Goal: Task Accomplishment & Management: Manage account settings

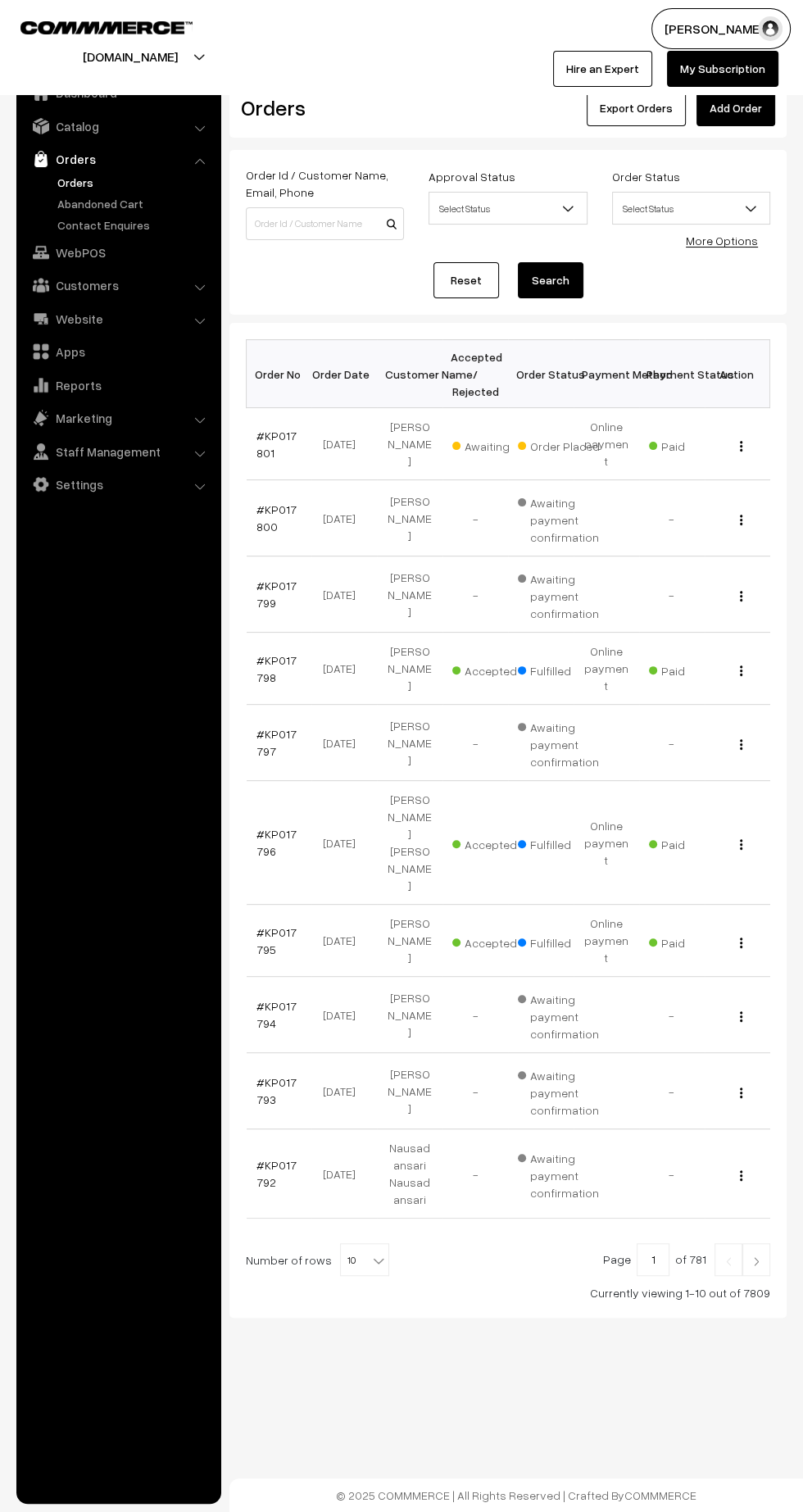
click at [261, 428] on link "#KP017801" at bounding box center [277, 444] width 40 height 31
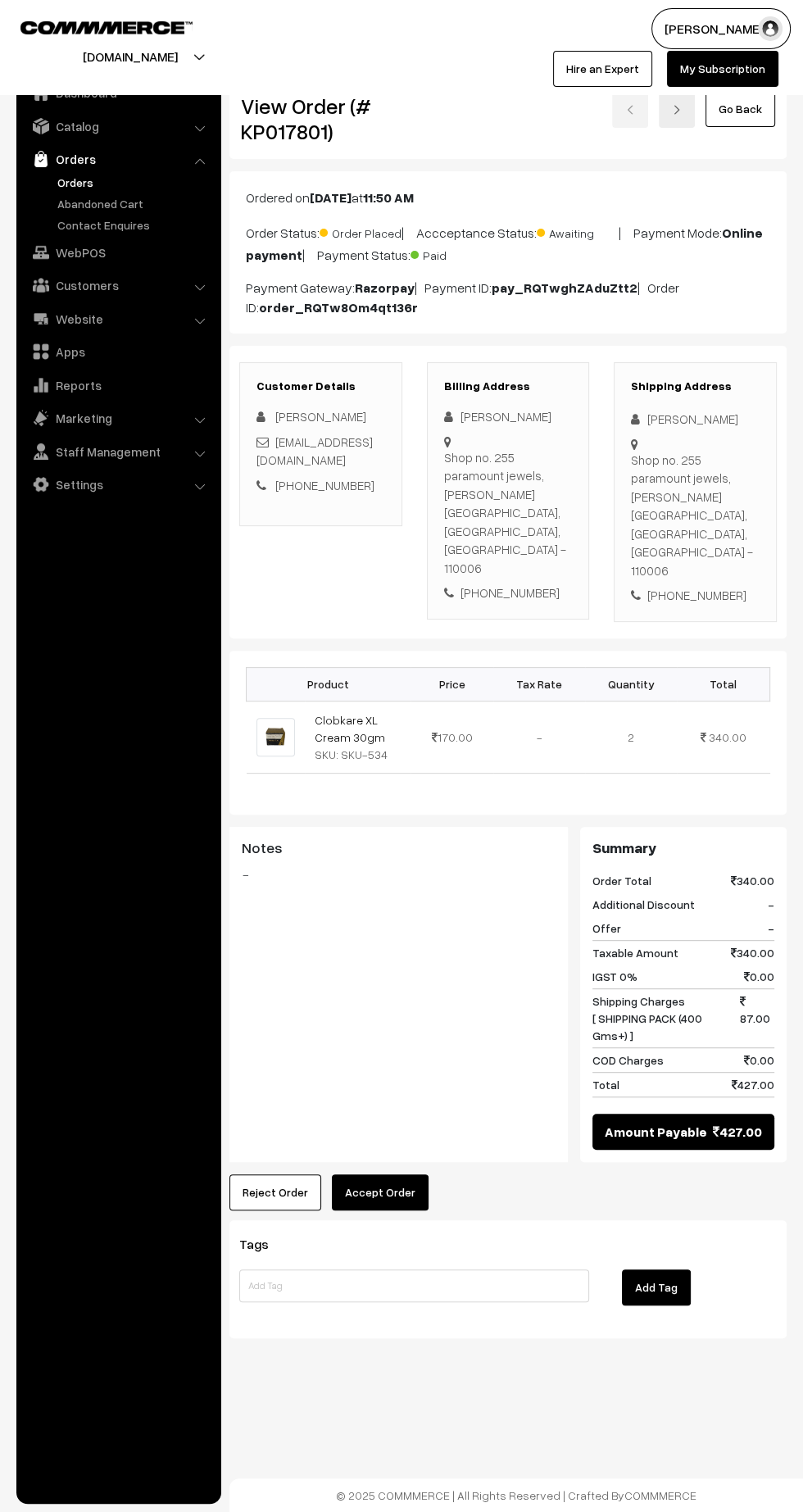
click at [402, 1174] on button "Accept Order" at bounding box center [380, 1192] width 97 height 36
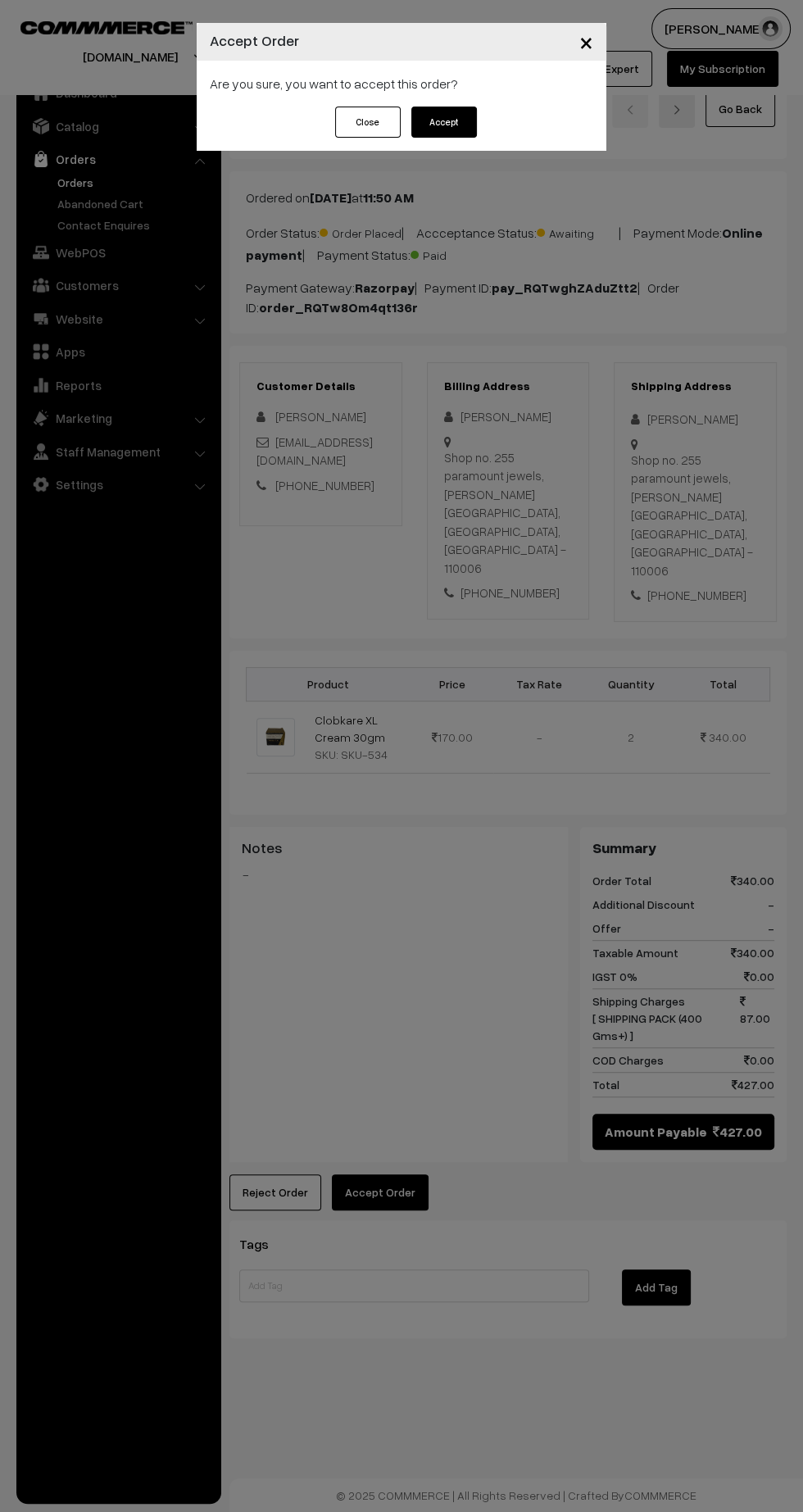
click at [445, 121] on button "Accept" at bounding box center [443, 122] width 65 height 31
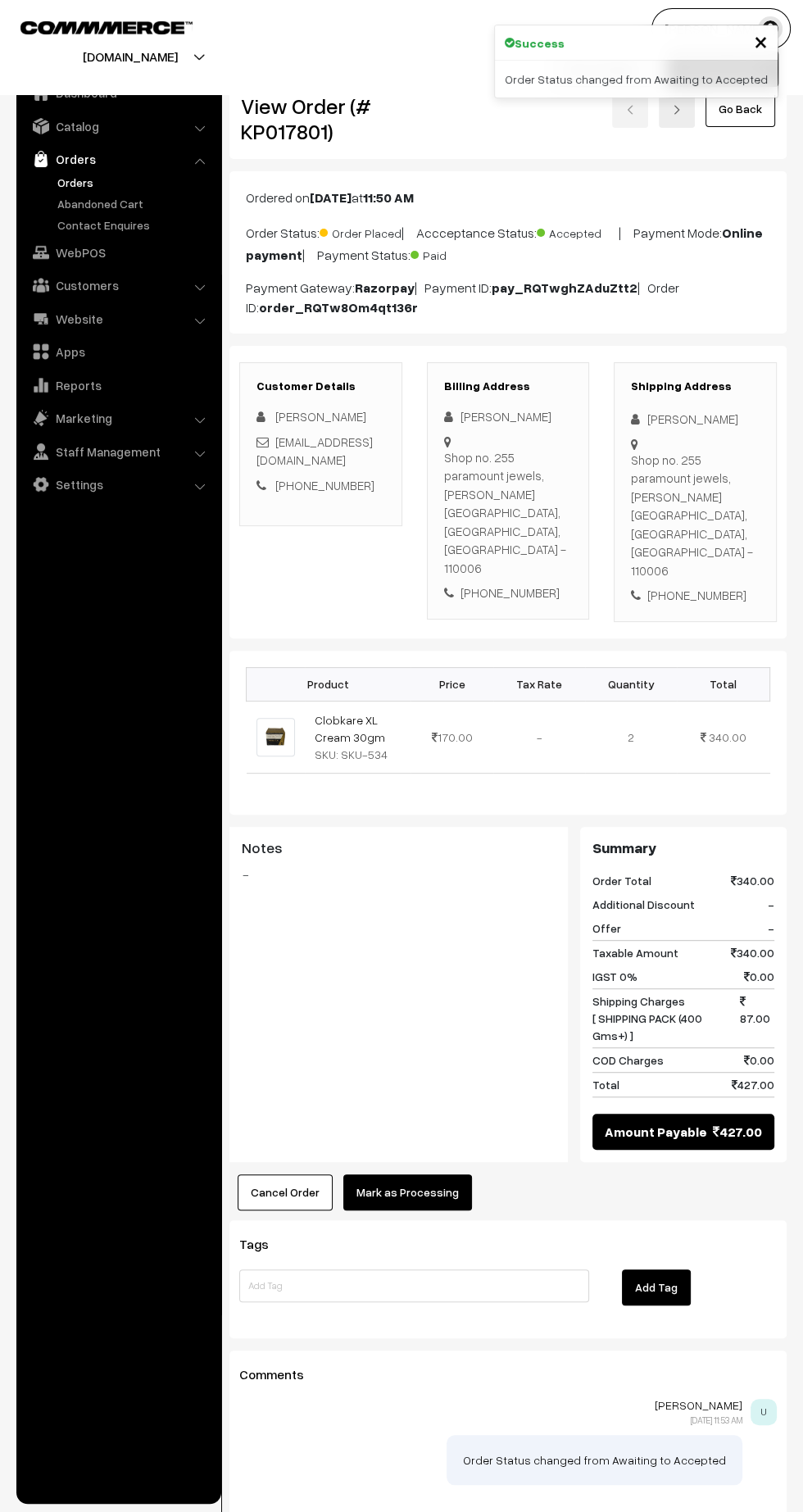
click at [414, 1174] on button "Mark as Processing" at bounding box center [408, 1192] width 129 height 36
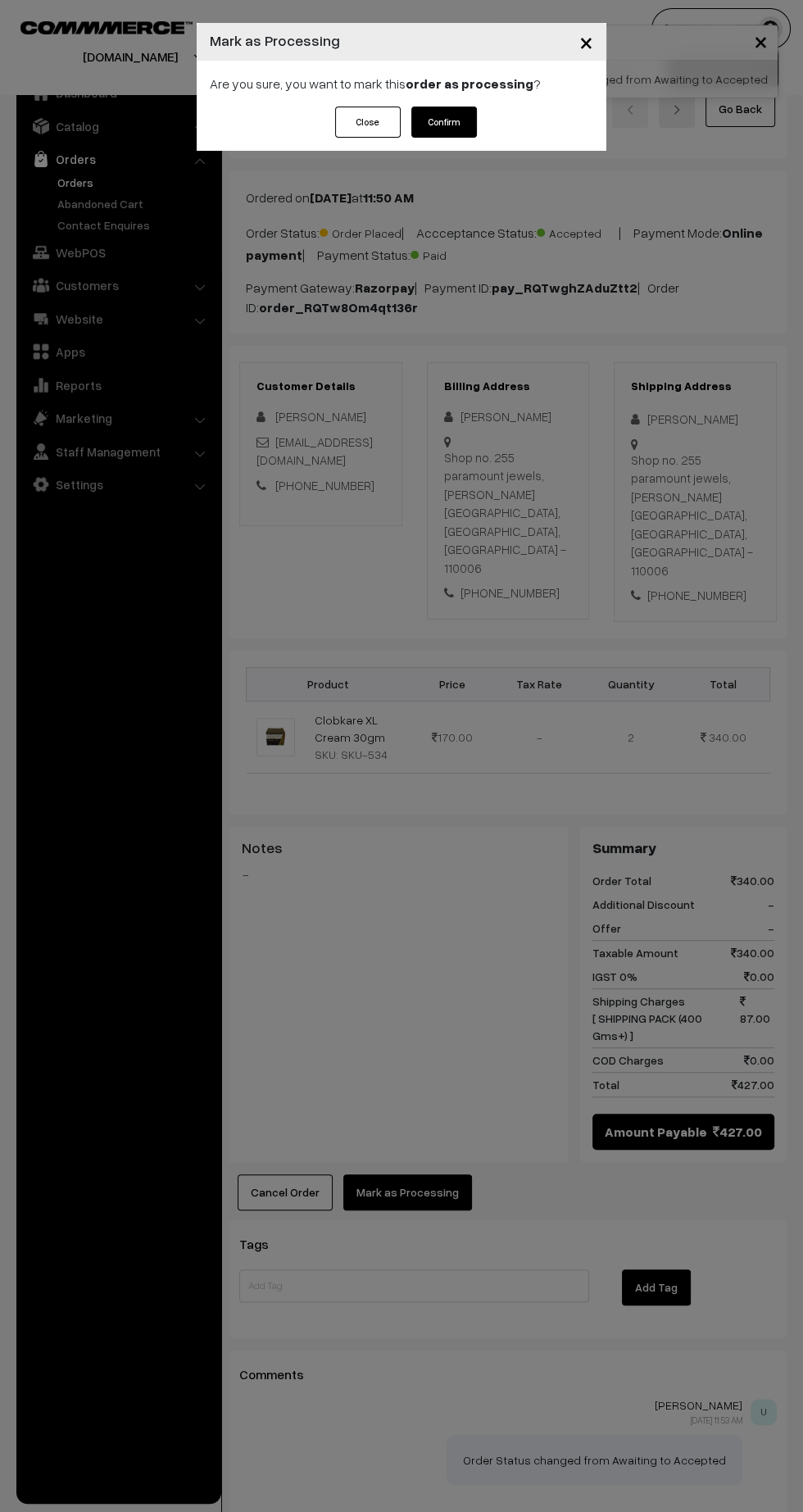
click at [444, 121] on button "Confirm" at bounding box center [443, 122] width 65 height 31
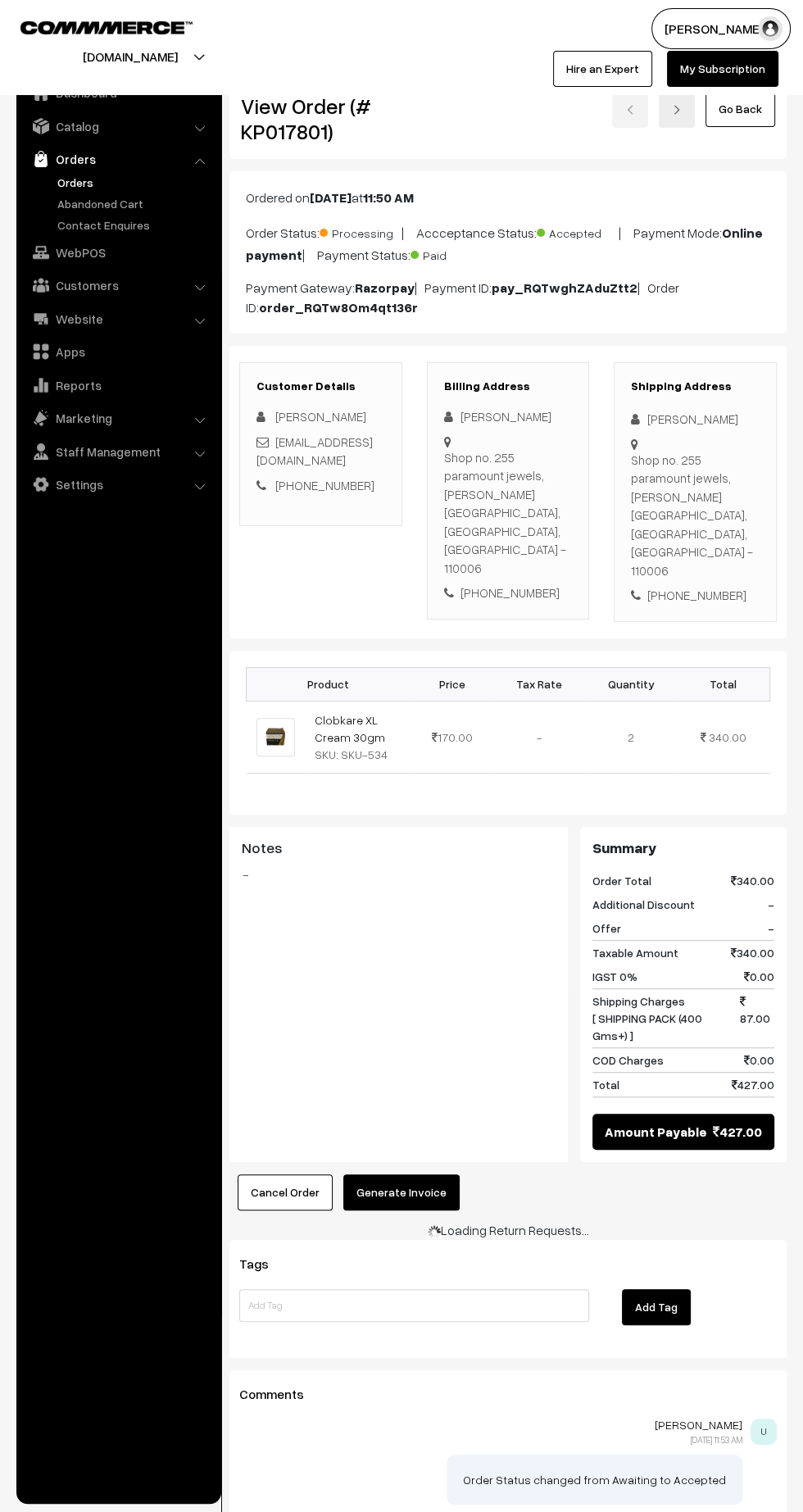
click at [410, 1174] on button "Generate Invoice" at bounding box center [402, 1192] width 117 height 36
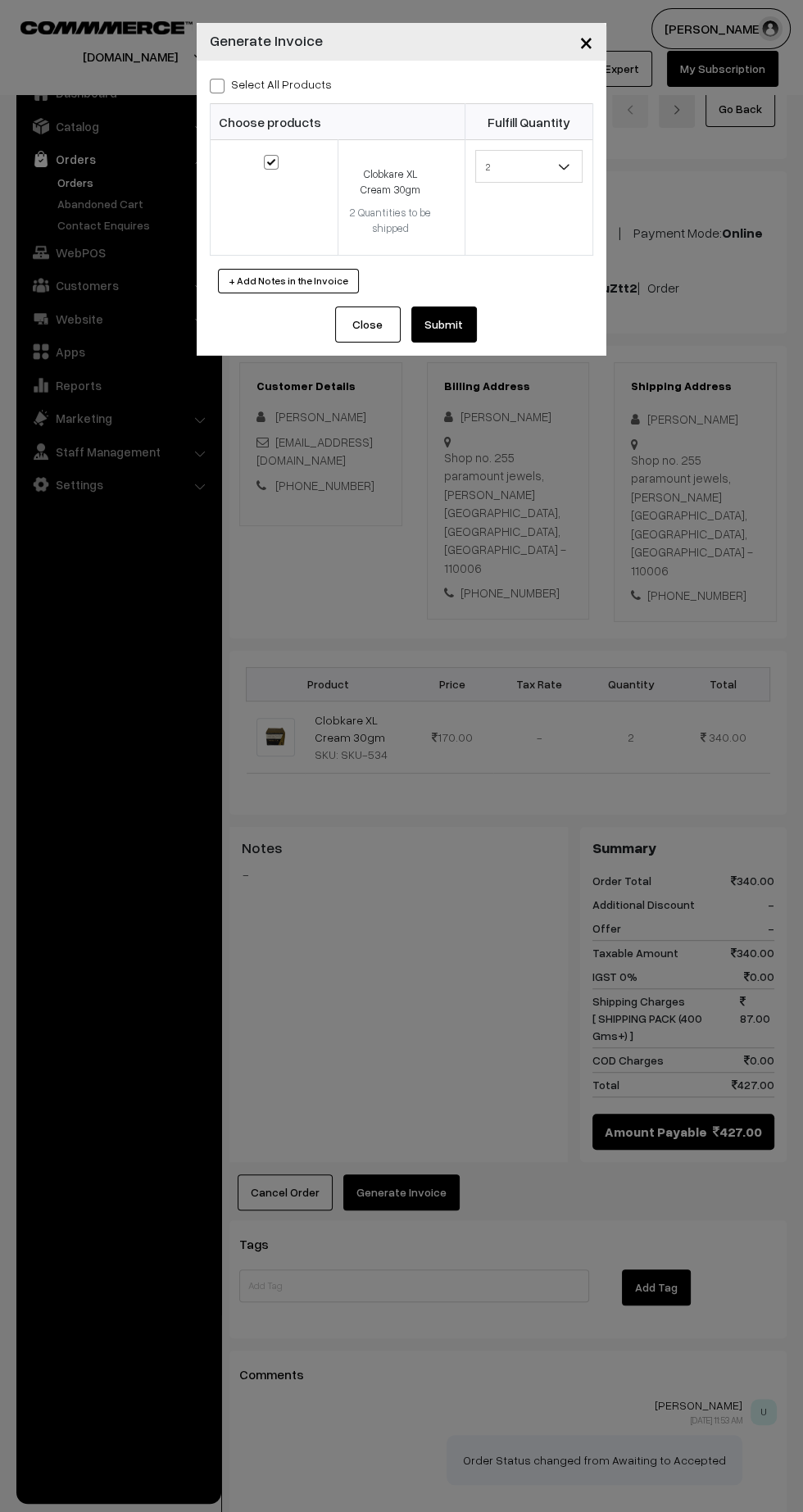
click at [451, 327] on button "Submit" at bounding box center [443, 324] width 65 height 36
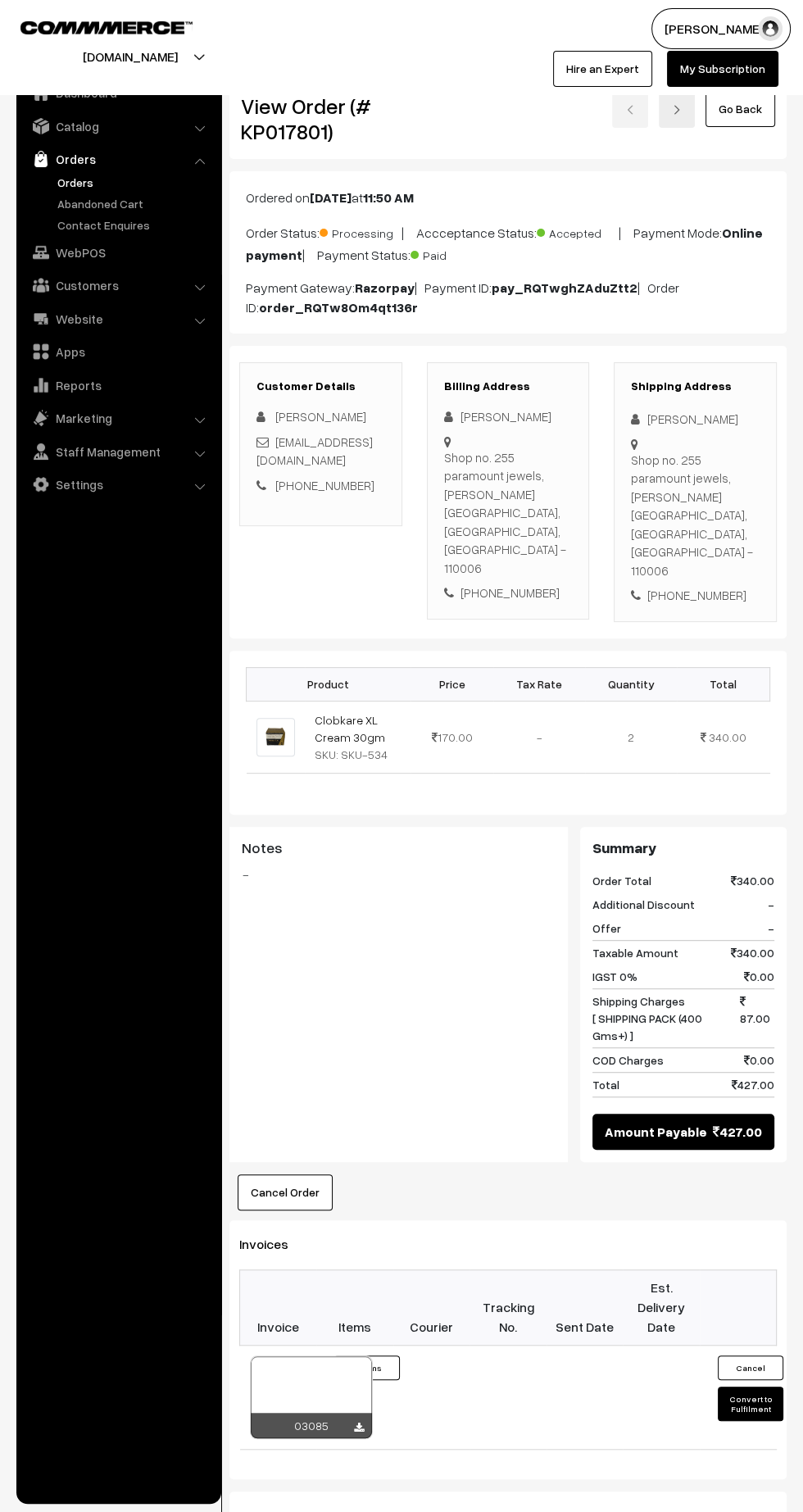
click at [359, 1422] on icon at bounding box center [359, 1428] width 10 height 10
click at [687, 536] on div "Shipping Address [PERSON_NAME] Shop no. [STREET_ADDRESS] [PHONE_NUMBER]" at bounding box center [695, 491] width 163 height 259
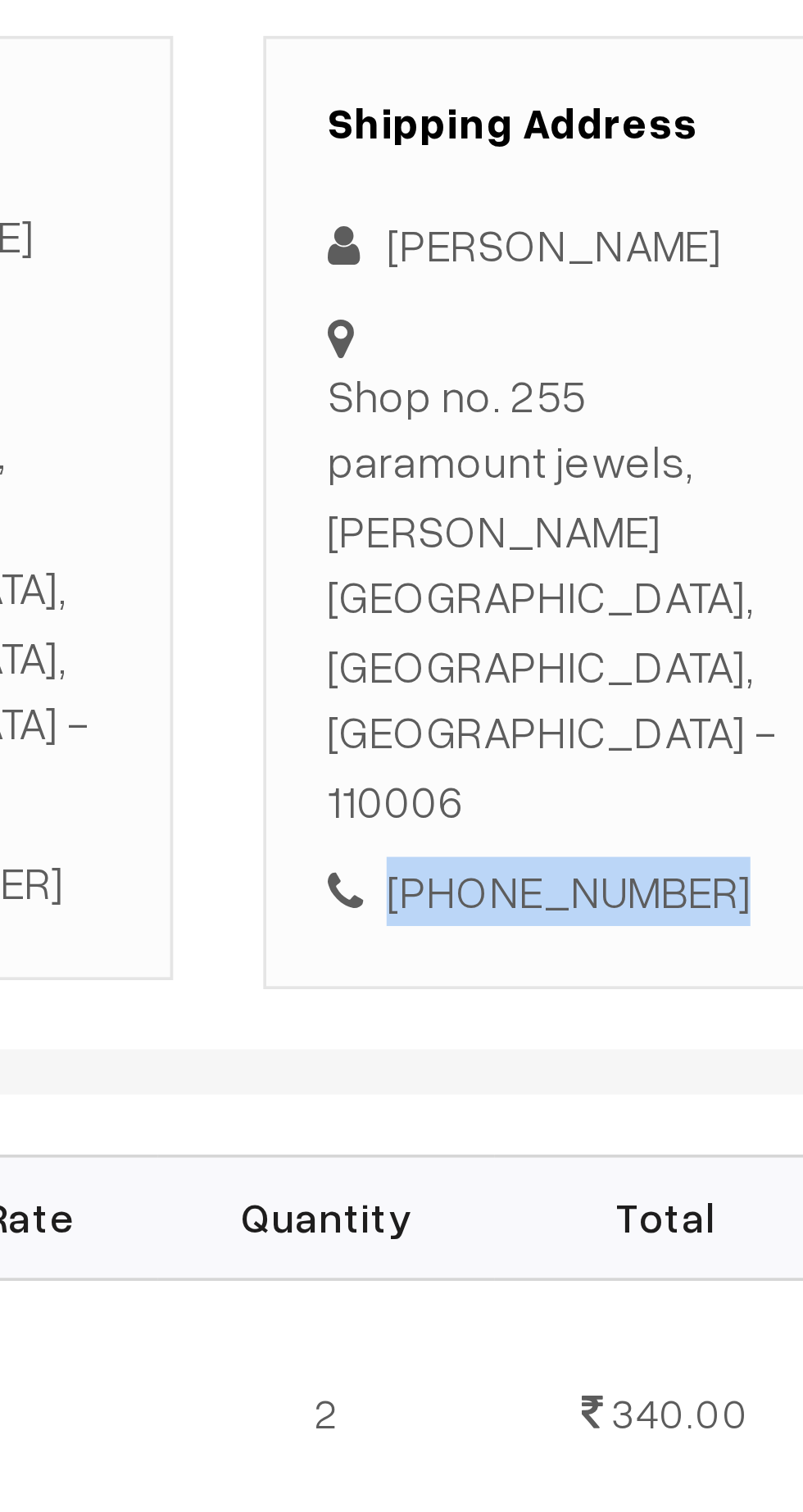
click at [711, 586] on div "[PHONE_NUMBER]" at bounding box center [696, 595] width 129 height 19
copy div "9555063886"
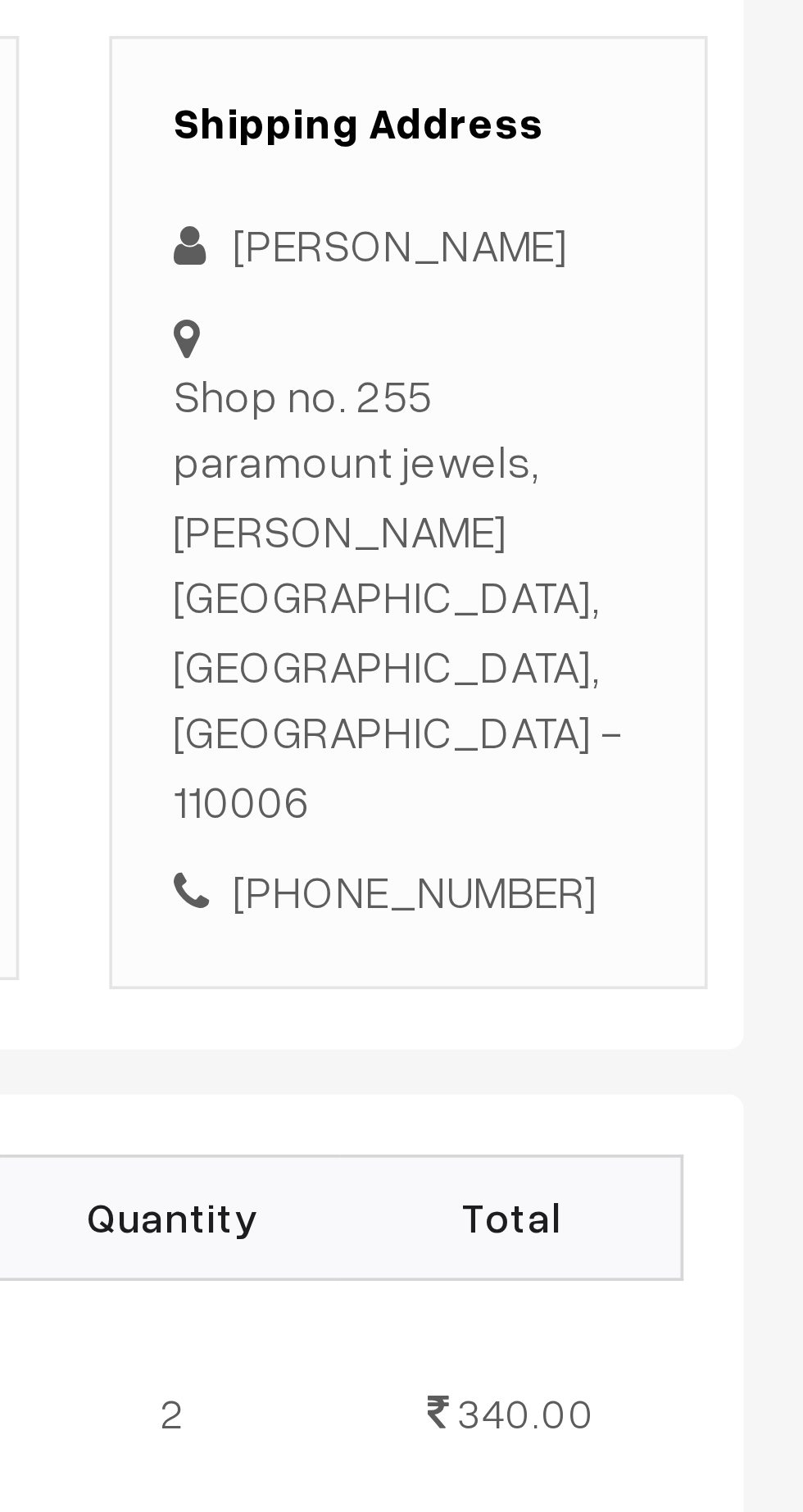
copy div "Shop no. 255 paramount jewels, Dariba kalan Delhi, Delhi, India - 110006"
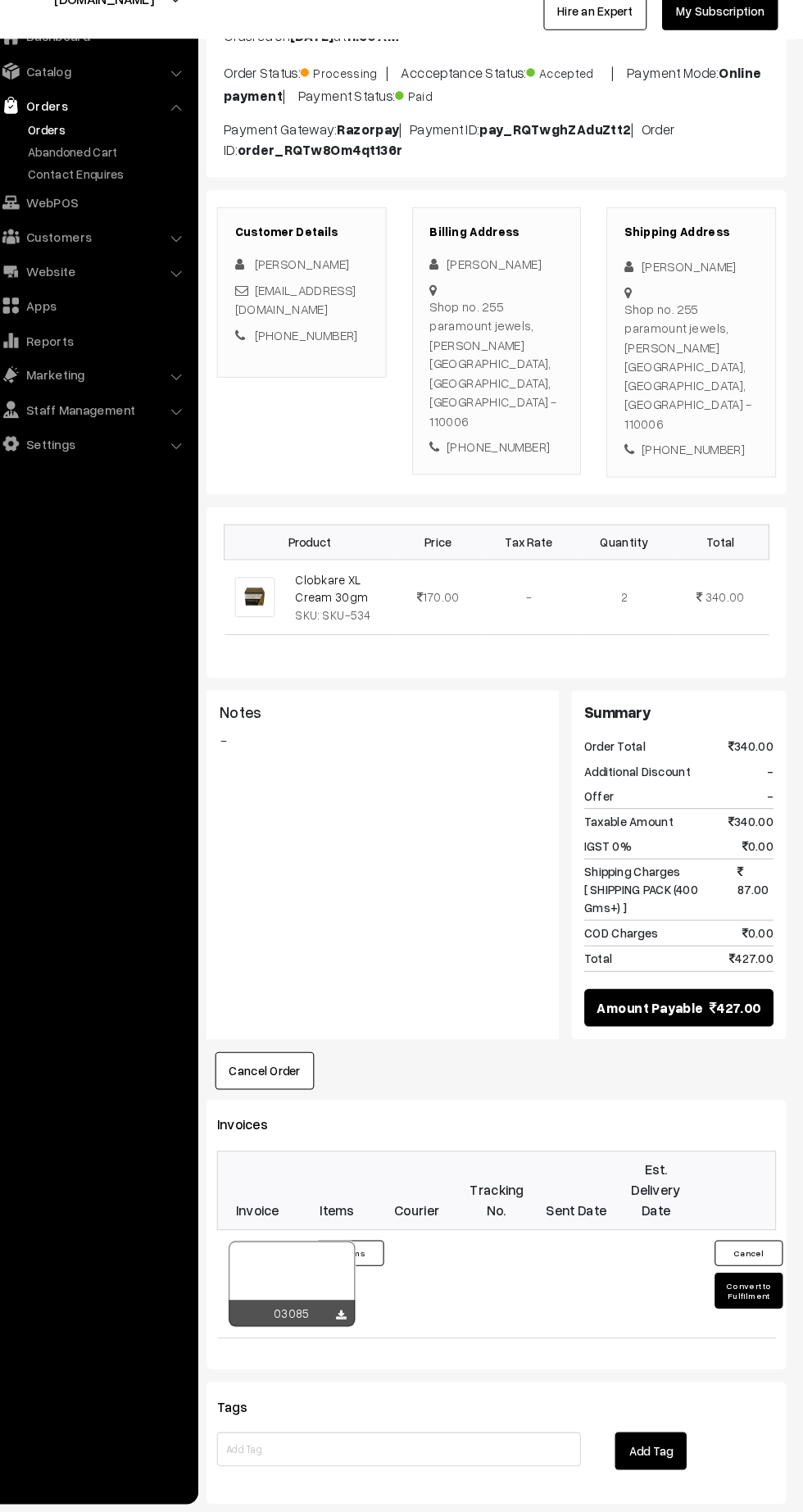
scroll to position [106, 0]
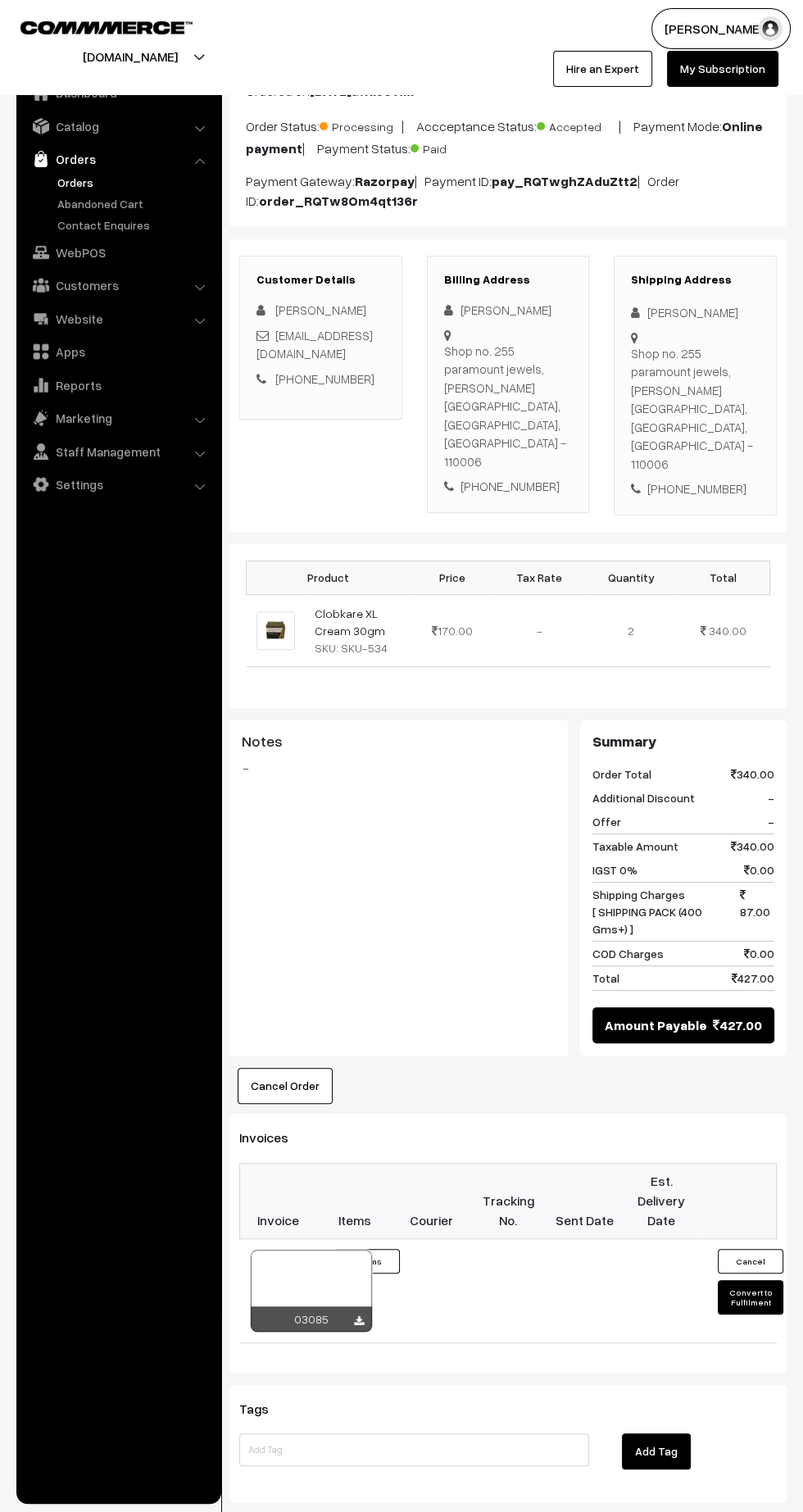
click at [750, 1280] on button "Convert to Fulfilment" at bounding box center [751, 1297] width 65 height 35
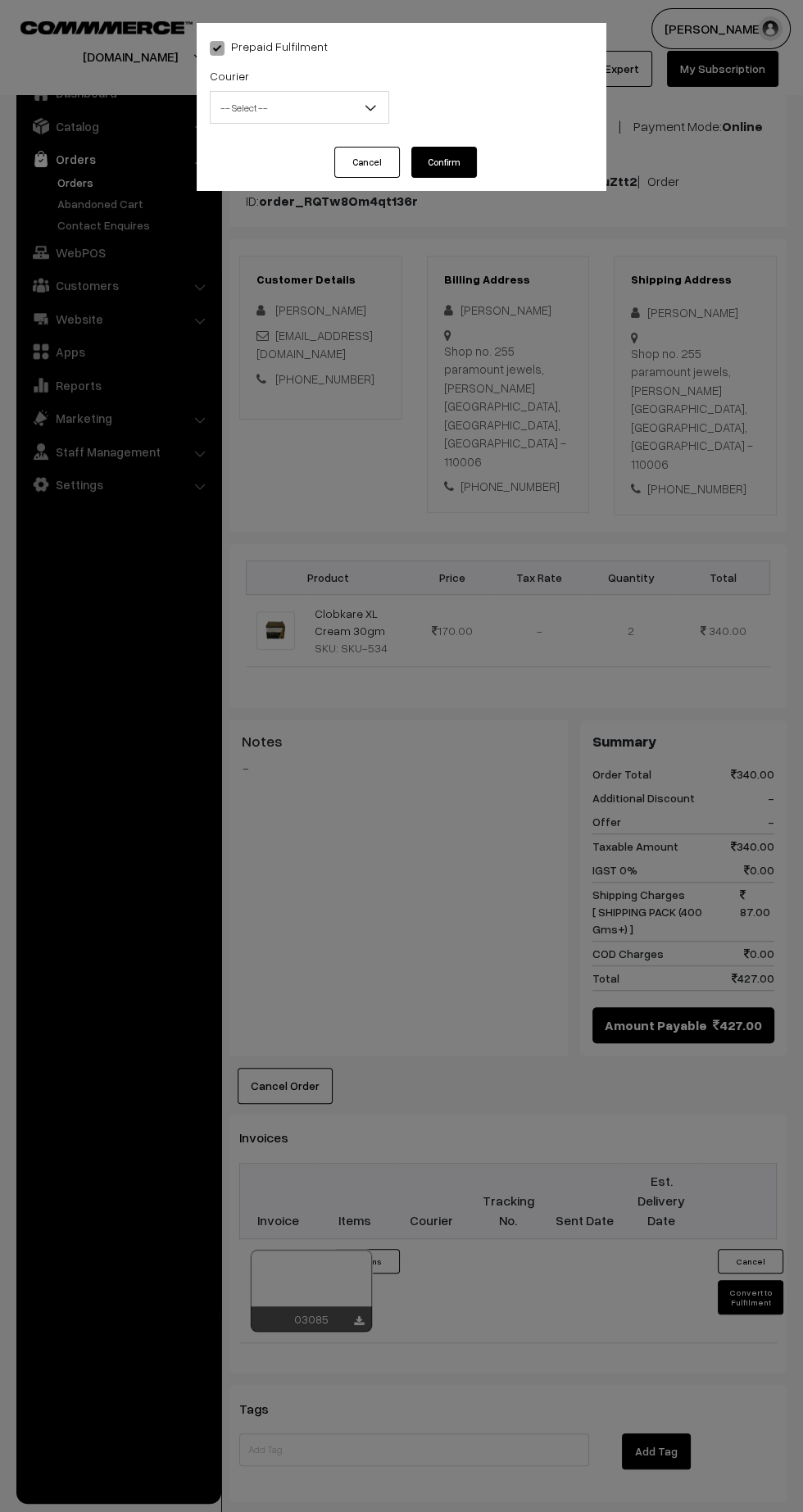
click at [297, 116] on span "-- Select --" at bounding box center [300, 107] width 178 height 29
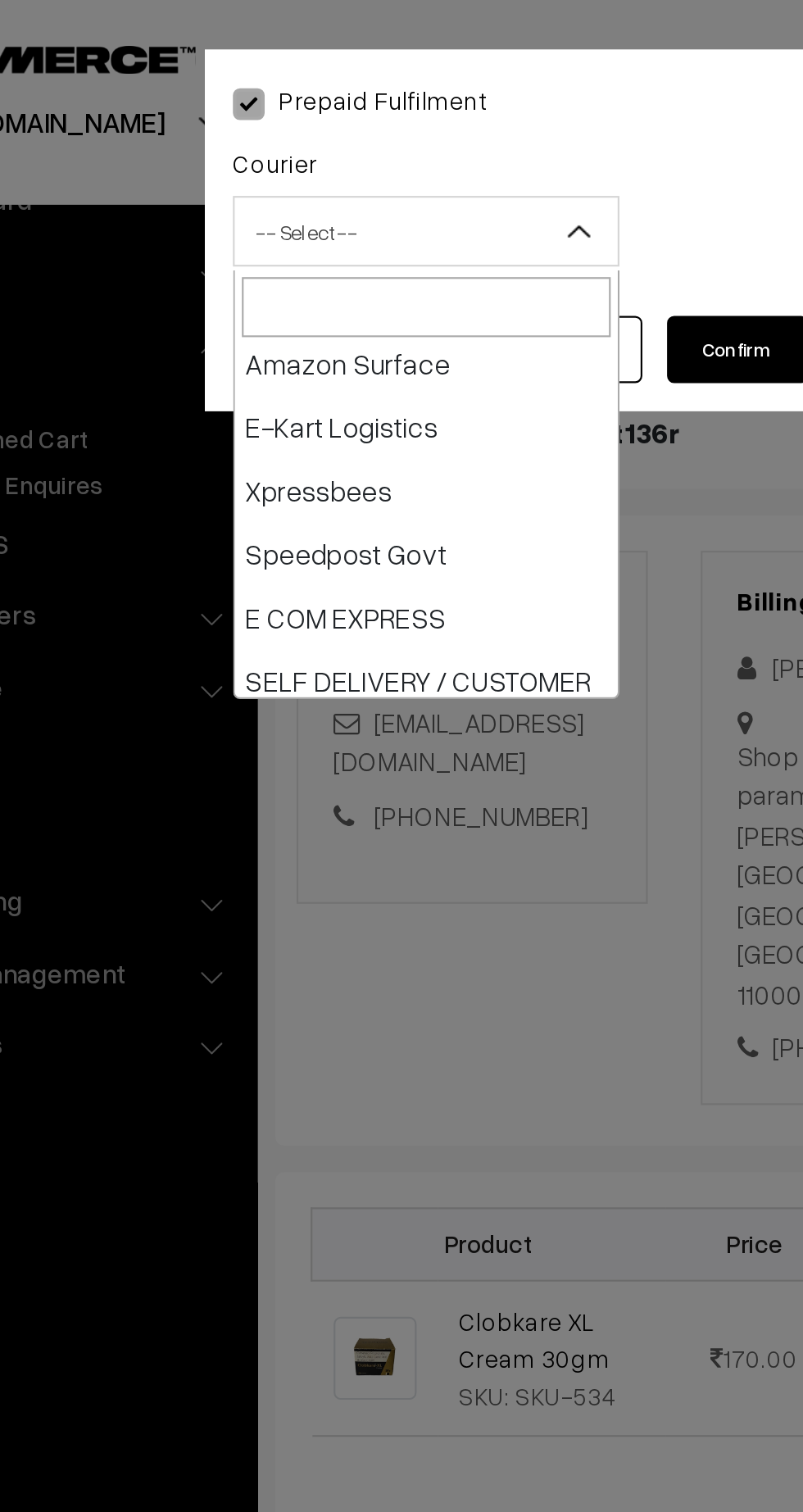
scroll to position [153, 0]
select select "6"
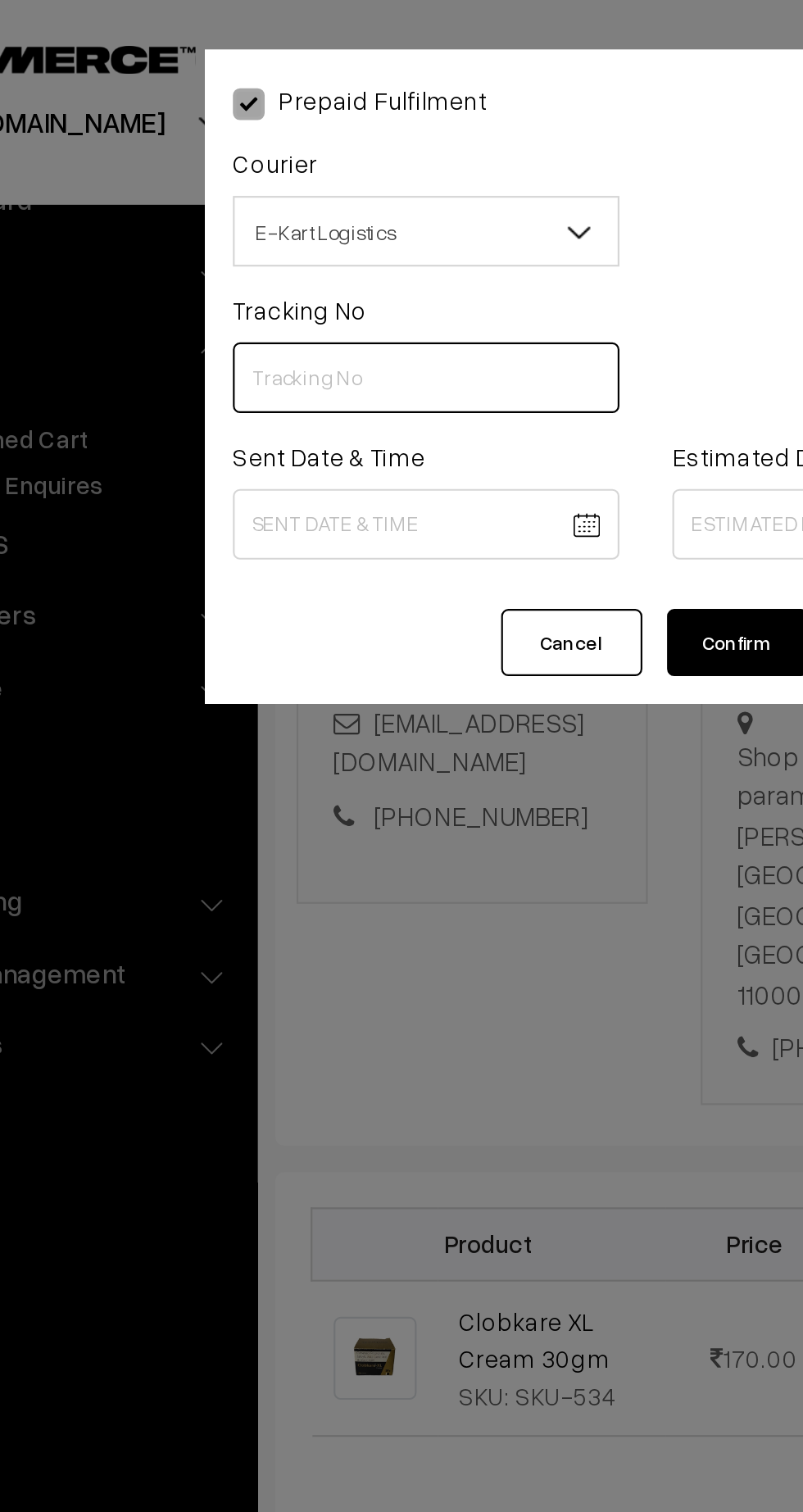
paste input "ICYP0004323570"
type input "ICYP0004323570"
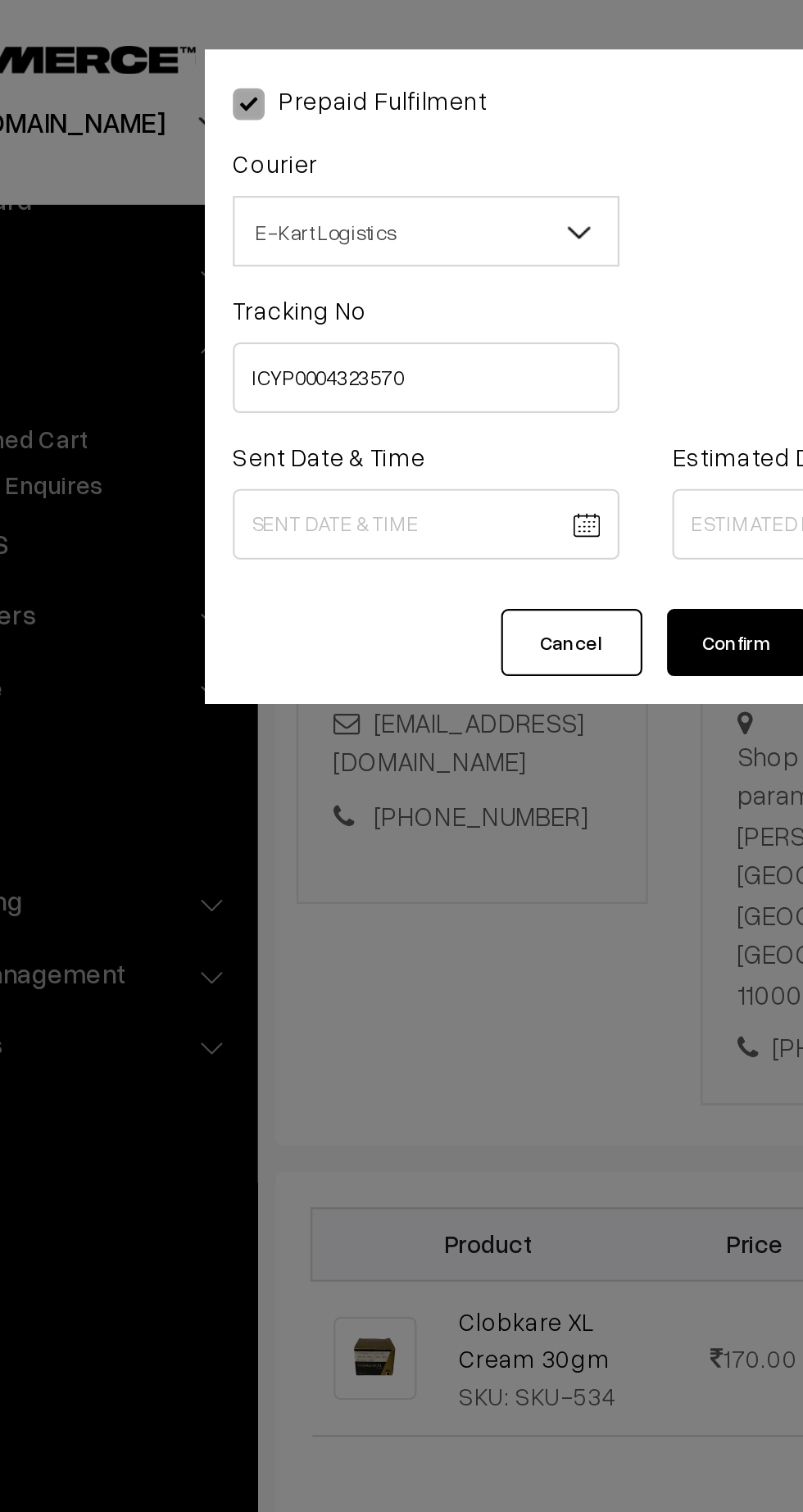
click at [309, 244] on body "Thank you for showing interest. Our team will call you shortly. Close kirtiphar…" at bounding box center [402, 892] width 803 height 1997
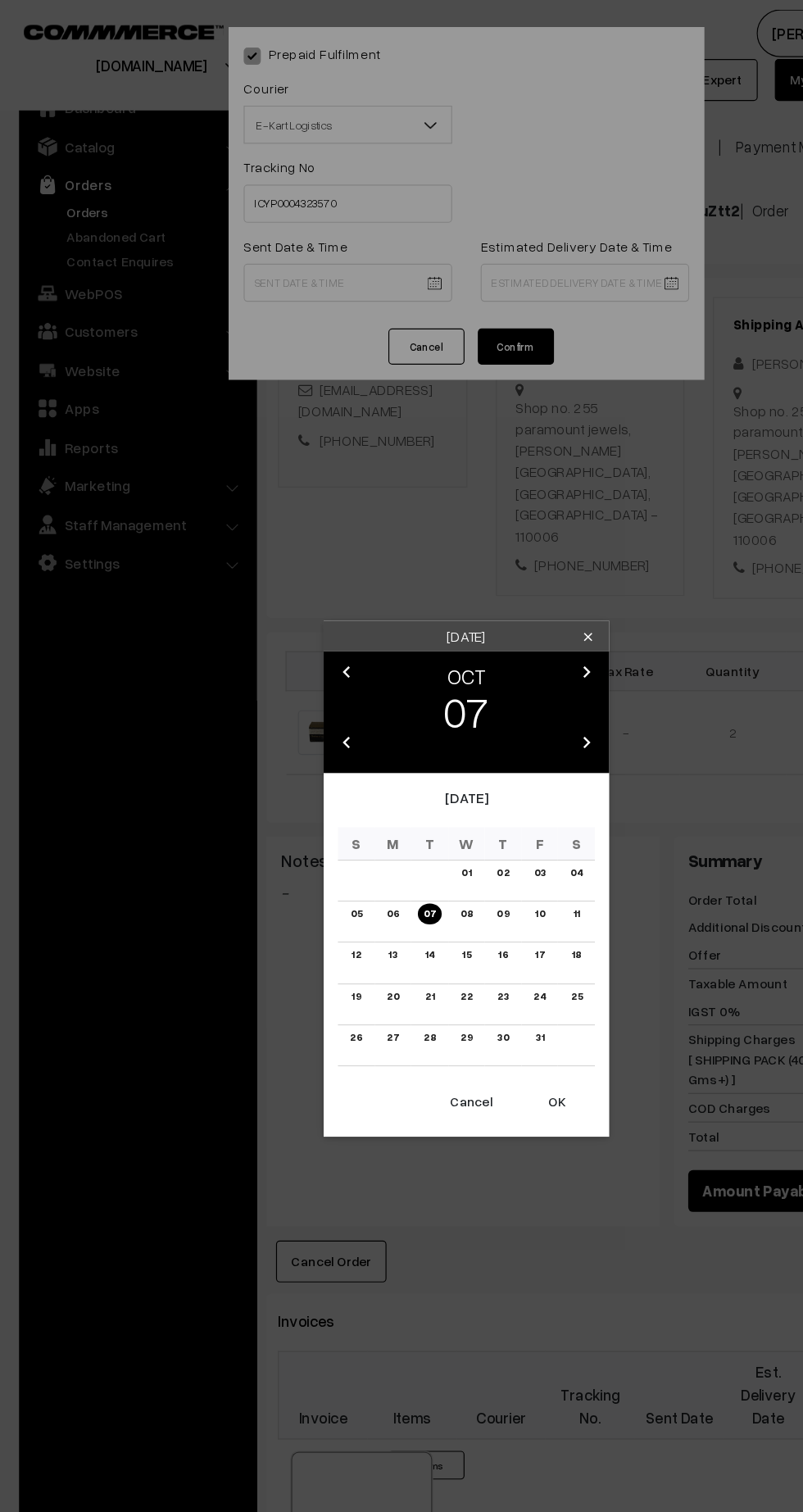
click at [402, 786] on link "08" at bounding box center [402, 786] width 21 height 17
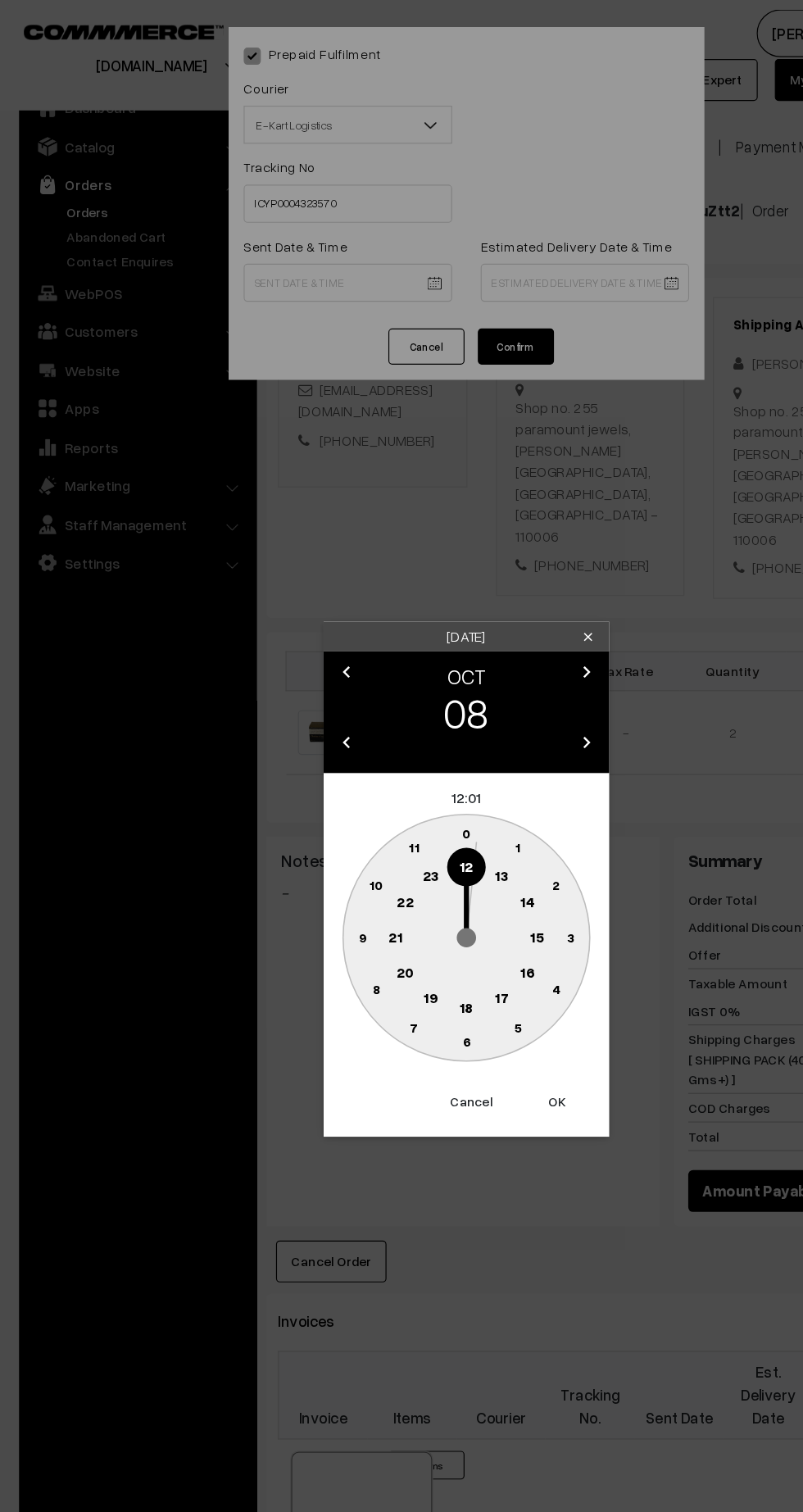
click at [409, 947] on button "Cancel" at bounding box center [405, 947] width 65 height 36
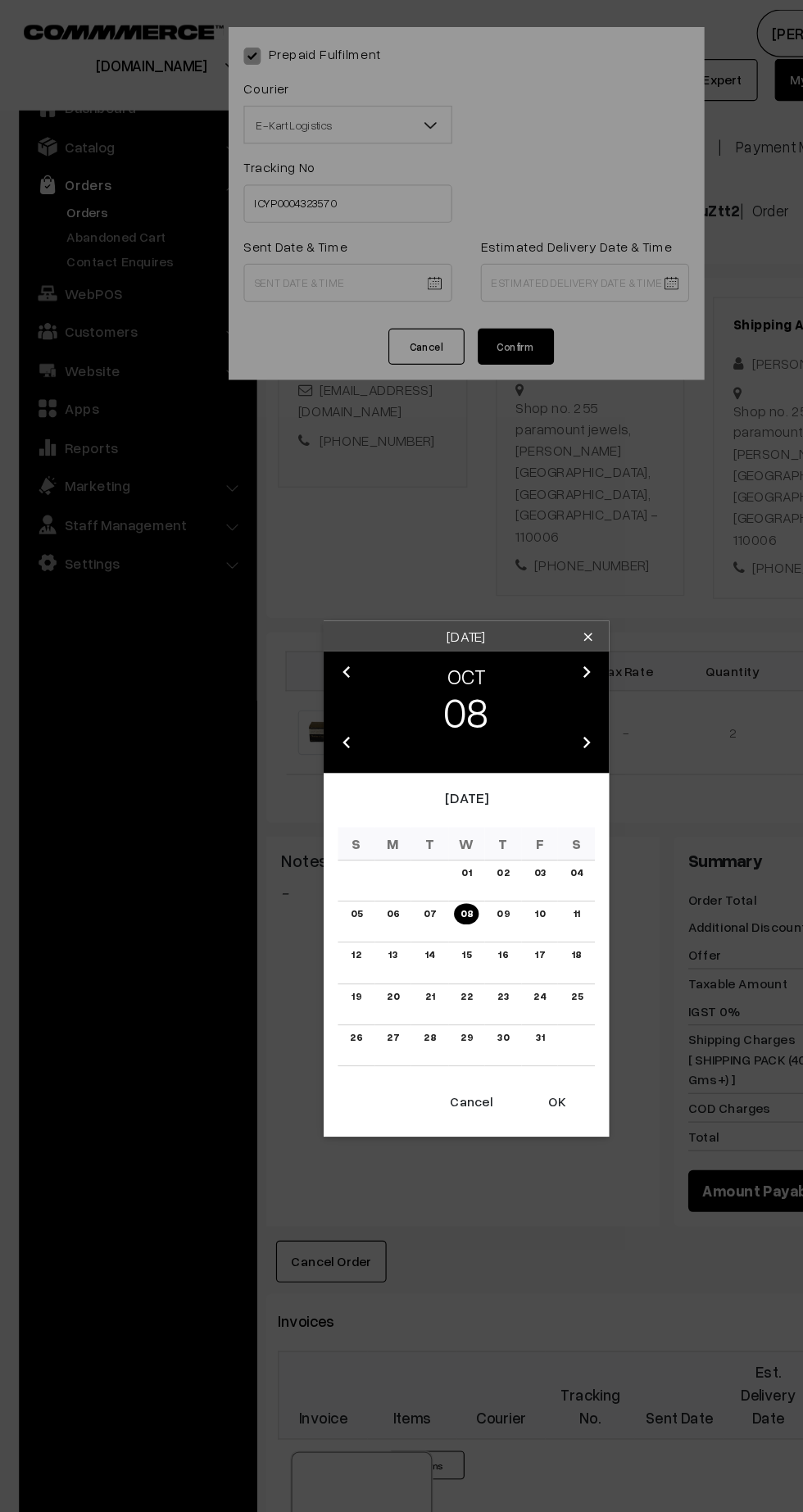
click at [365, 786] on link "07" at bounding box center [370, 786] width 21 height 17
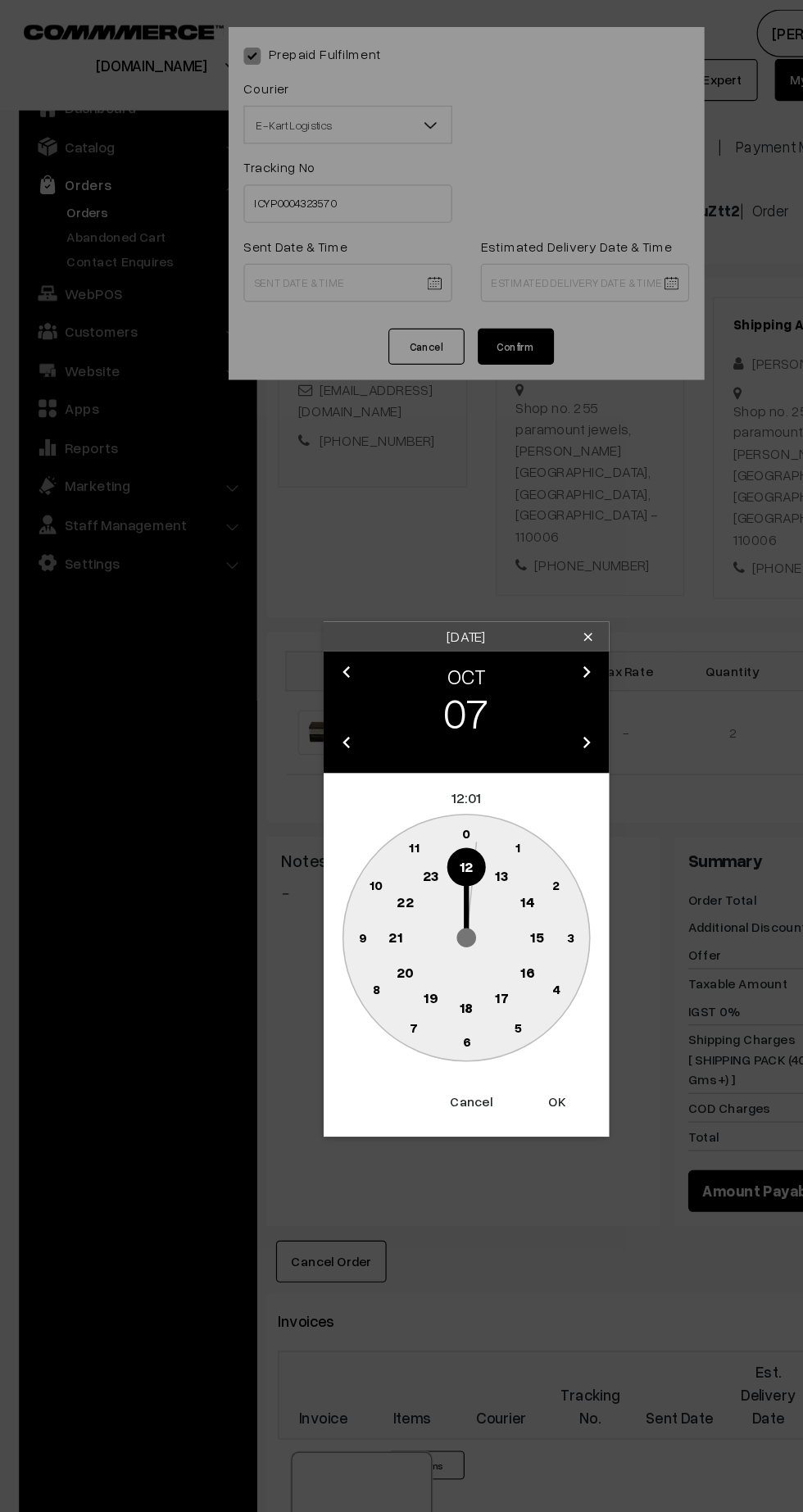
click at [462, 805] on text "15" at bounding box center [462, 805] width 12 height 15
click at [302, 803] on circle at bounding box center [312, 806] width 34 height 34
type input "07-10-2025 15:45"
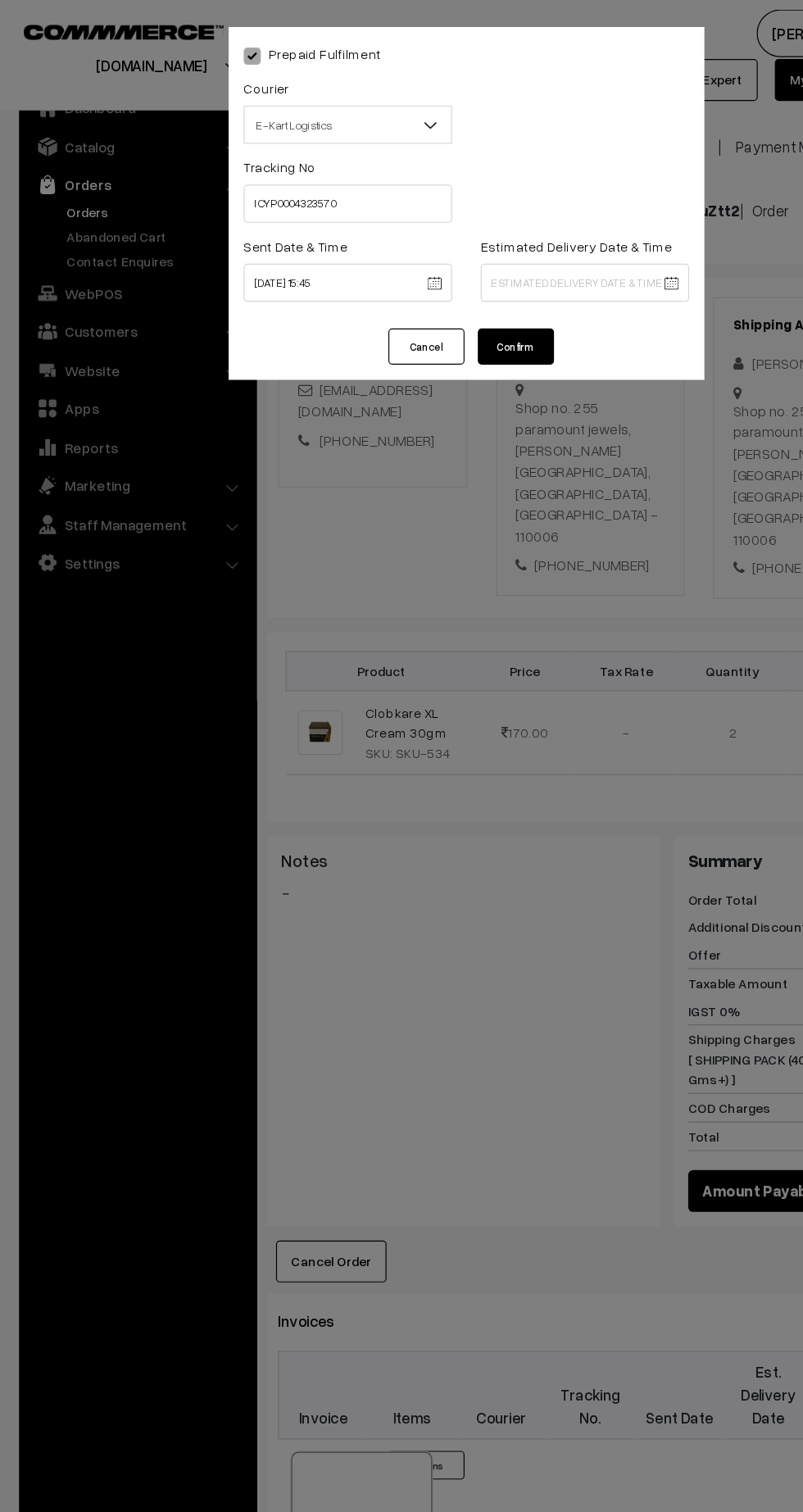
click at [538, 245] on body "Thank you for showing interest. Our team will call you shortly. Close kirtiphar…" at bounding box center [402, 892] width 803 height 1997
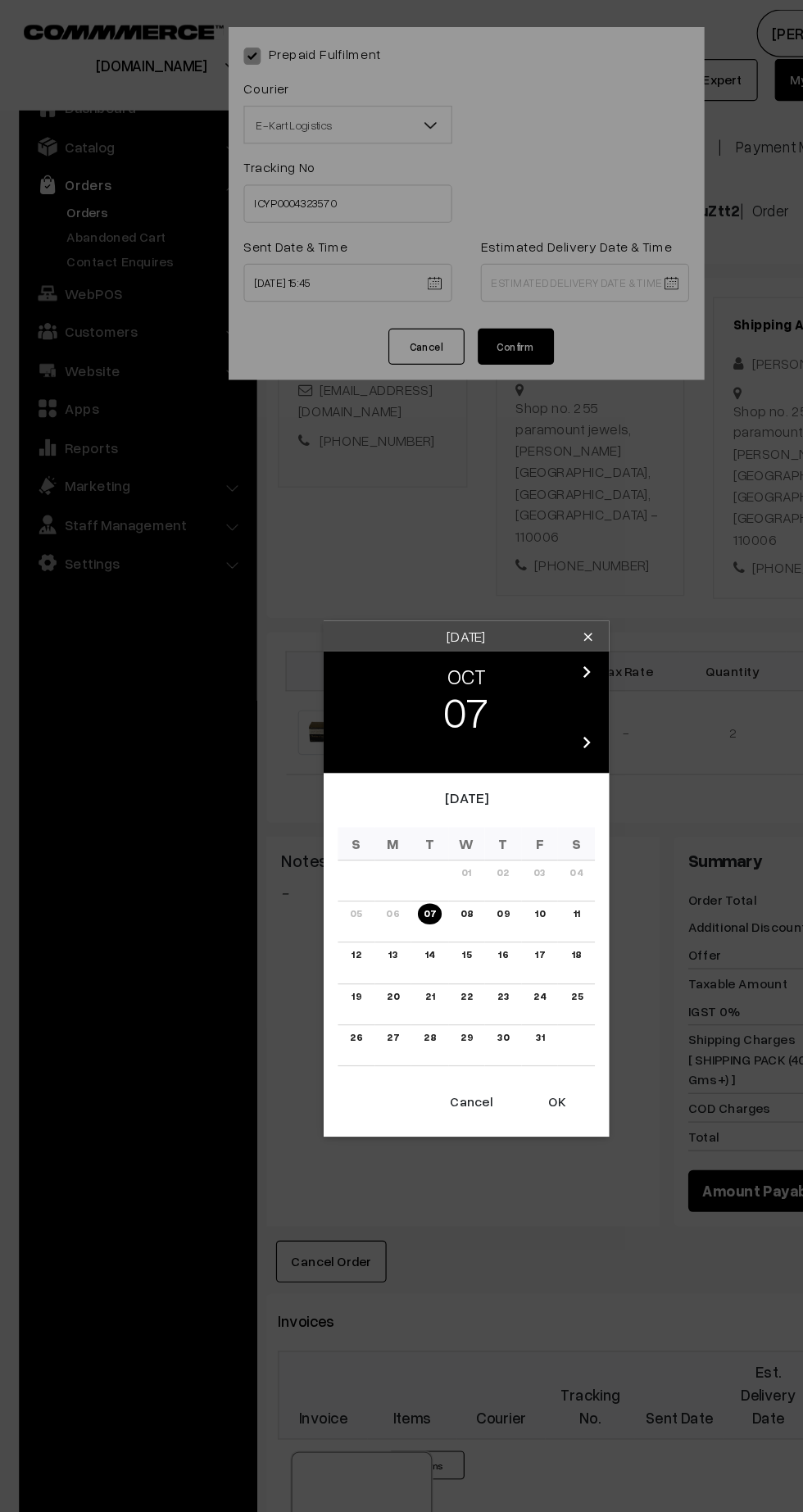
click at [330, 827] on link "13" at bounding box center [338, 822] width 17 height 17
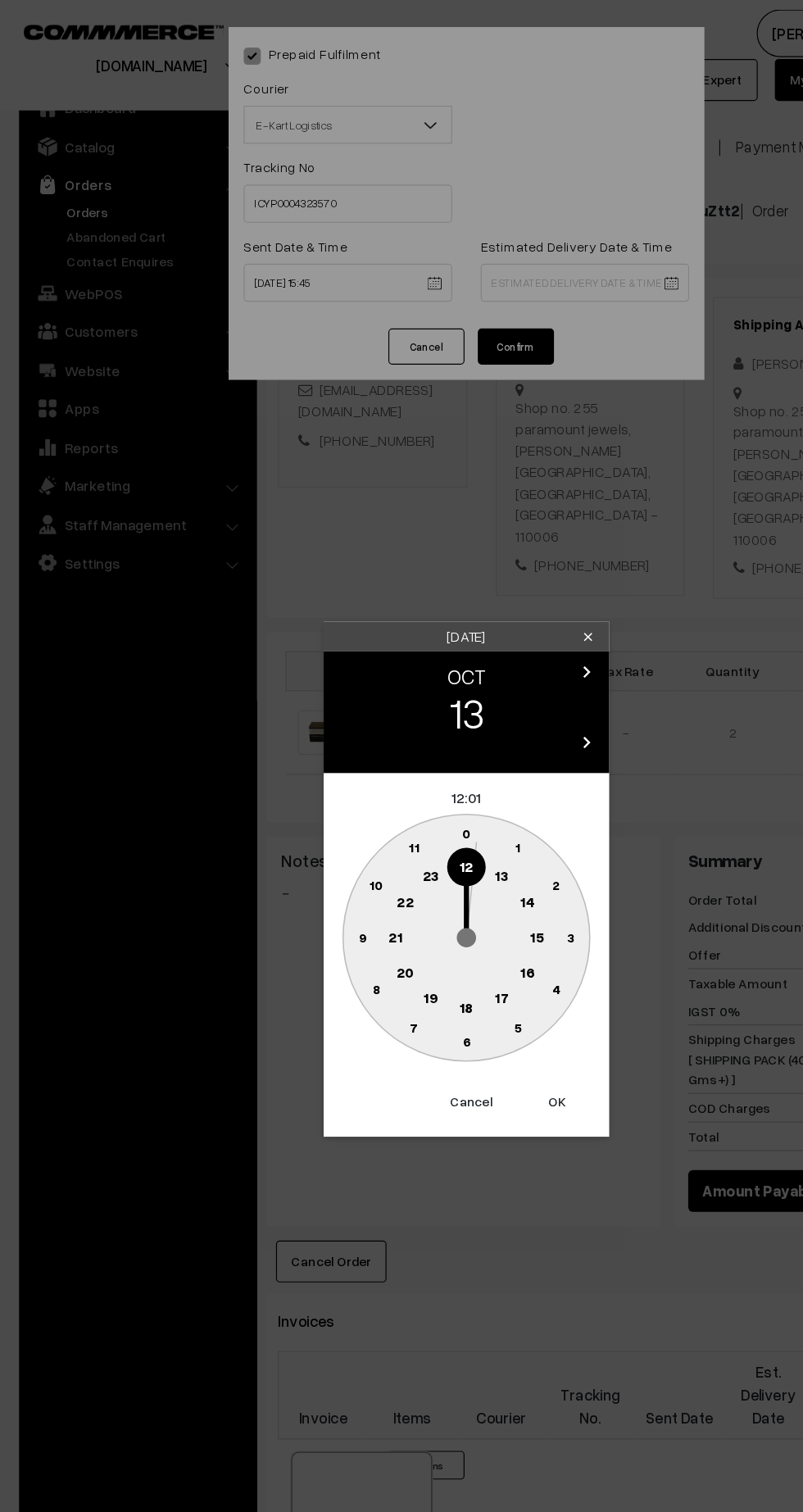
click at [337, 801] on text "21" at bounding box center [341, 805] width 12 height 15
click at [401, 896] on text "30" at bounding box center [402, 896] width 14 height 14
type input "13-10-2025 21:30"
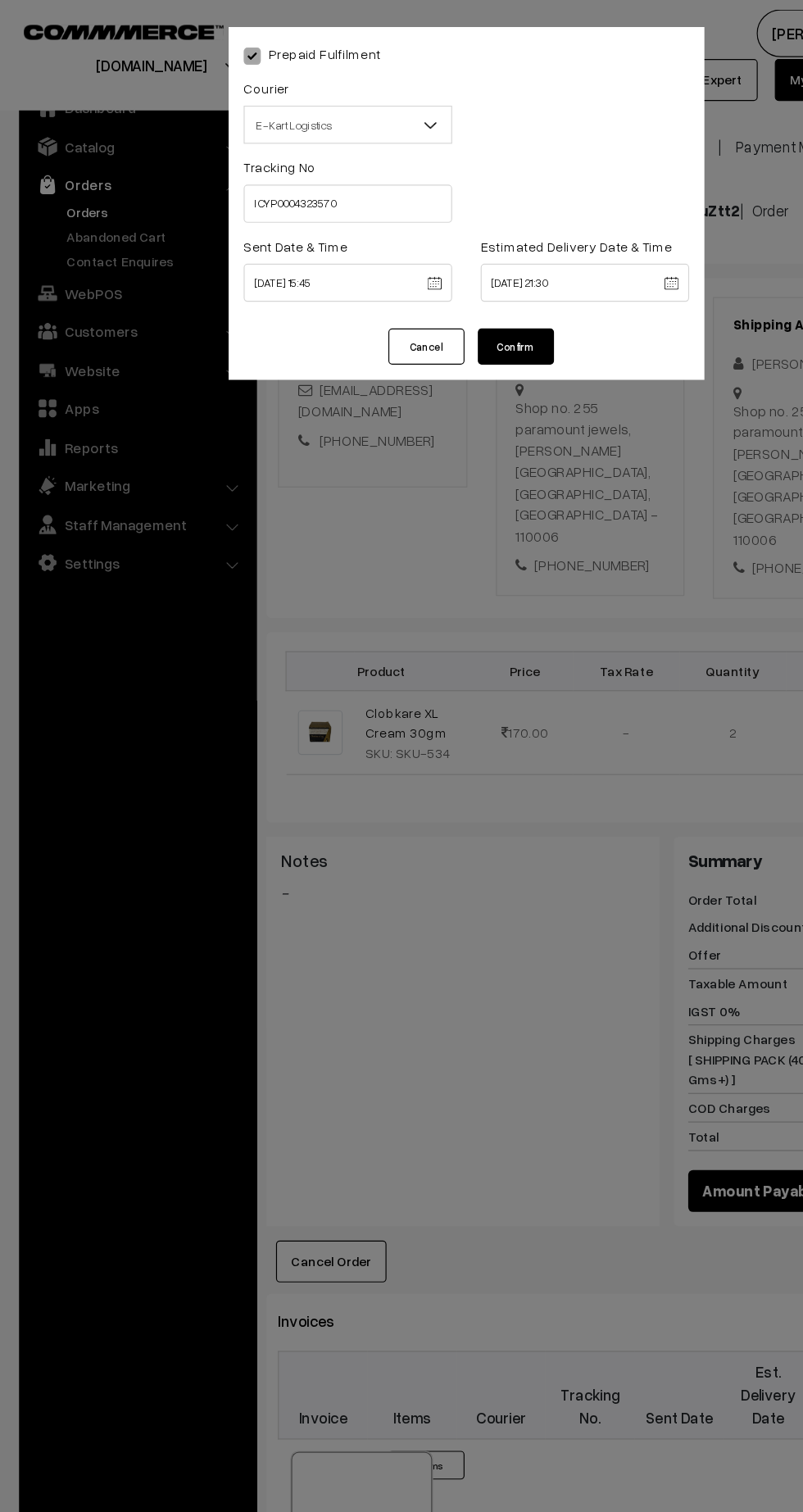
click at [451, 296] on button "Confirm" at bounding box center [443, 299] width 65 height 31
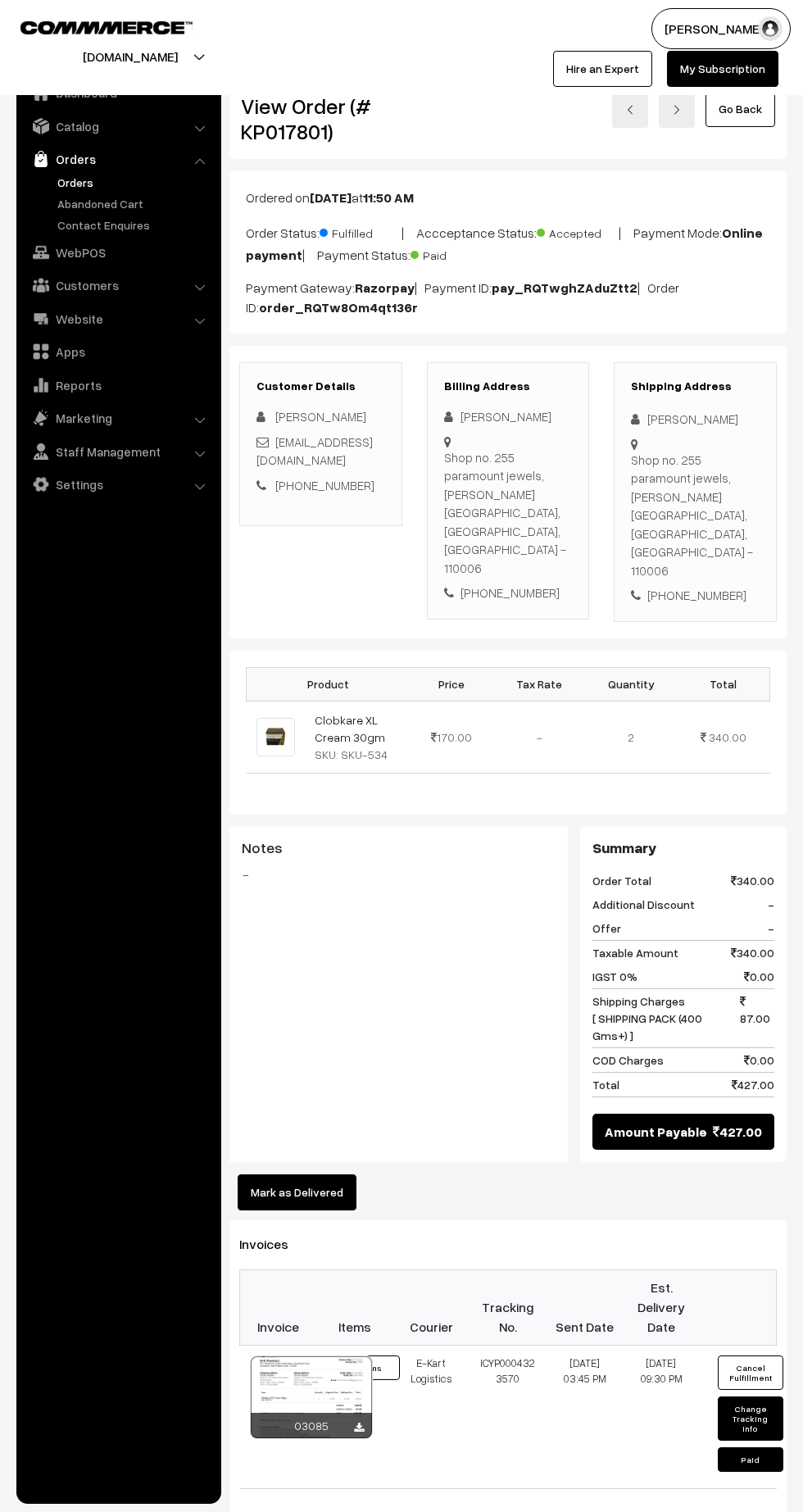
scroll to position [106, 0]
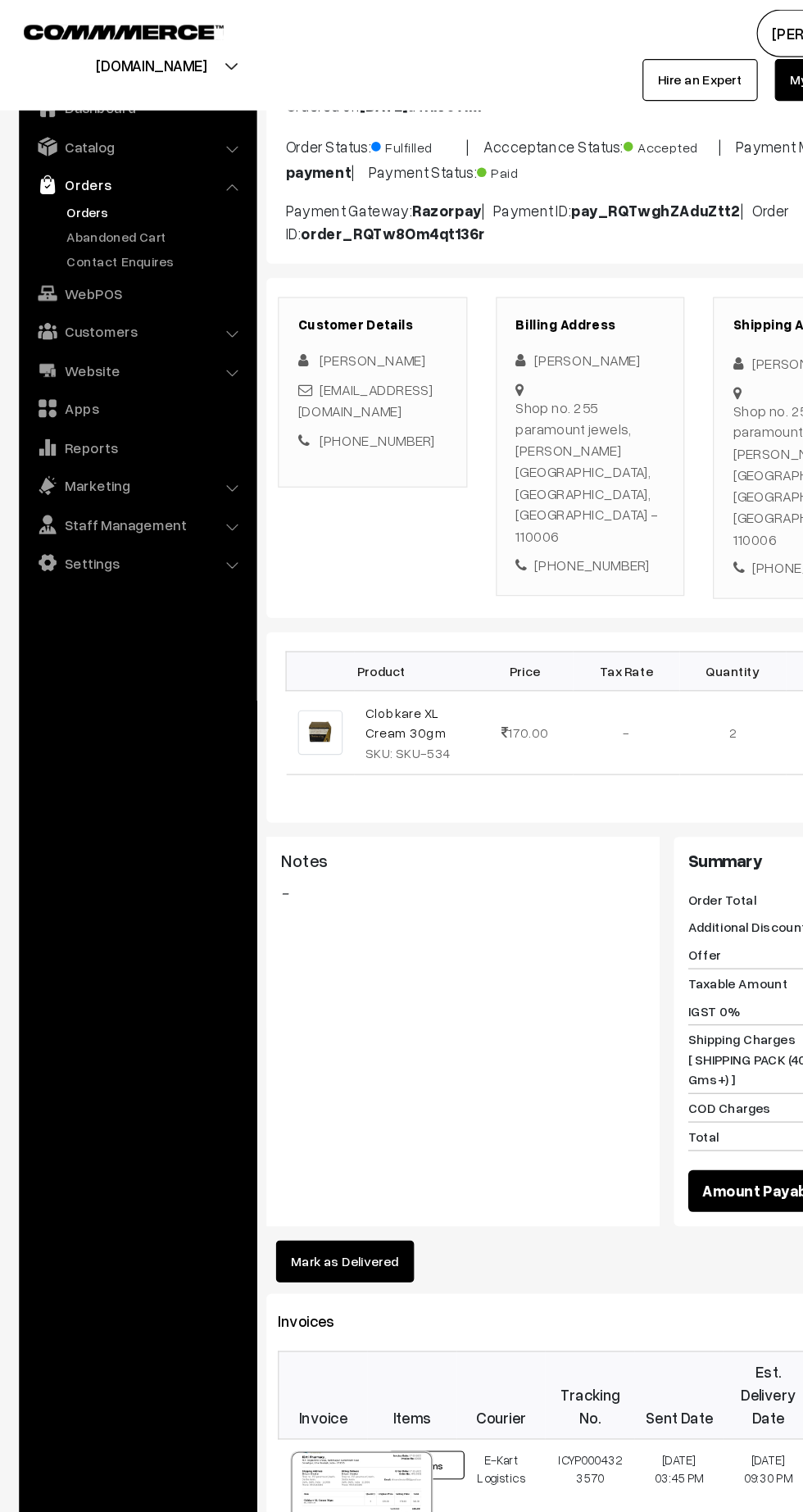
click at [82, 187] on link "Orders" at bounding box center [134, 183] width 162 height 17
